Goal: Task Accomplishment & Management: Use online tool/utility

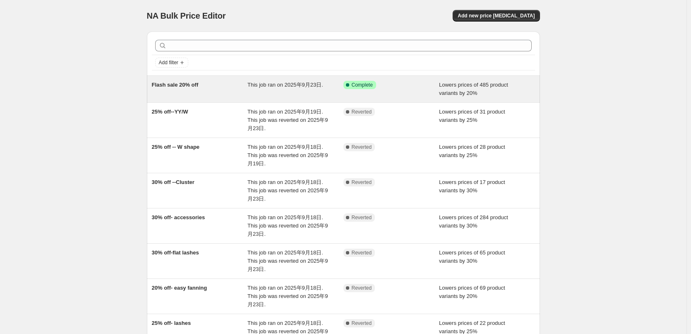
click at [215, 91] on div "Flash sale 20% off" at bounding box center [200, 89] width 96 height 17
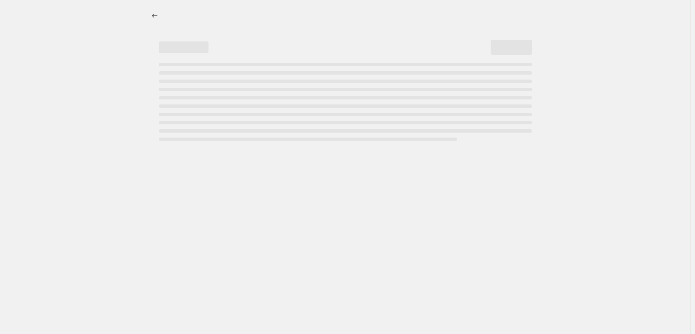
select select "percentage"
select select "collection"
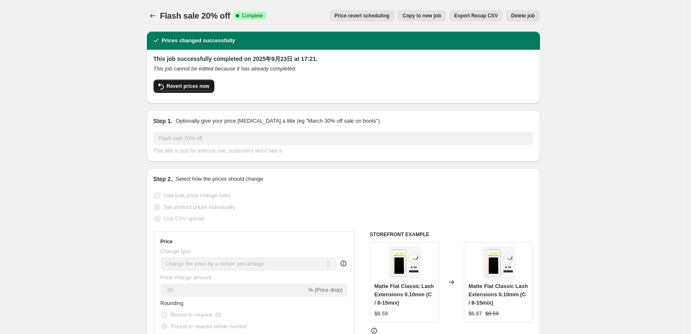
click at [203, 87] on span "Revert prices now" at bounding box center [188, 86] width 43 height 7
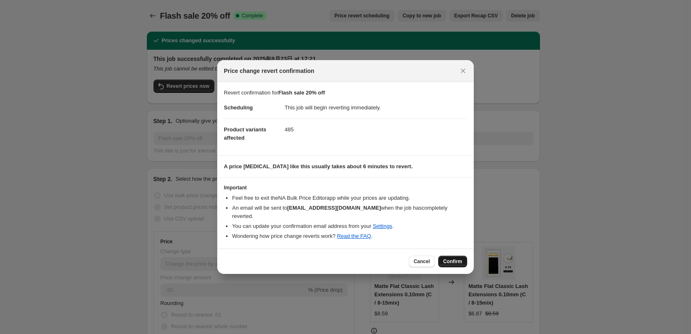
click at [450, 258] on span "Confirm" at bounding box center [452, 261] width 19 height 7
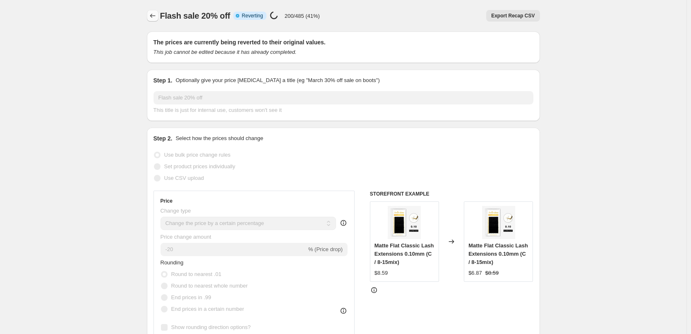
click at [154, 18] on icon "Price change jobs" at bounding box center [153, 16] width 8 height 8
